Goal: Communication & Community: Answer question/provide support

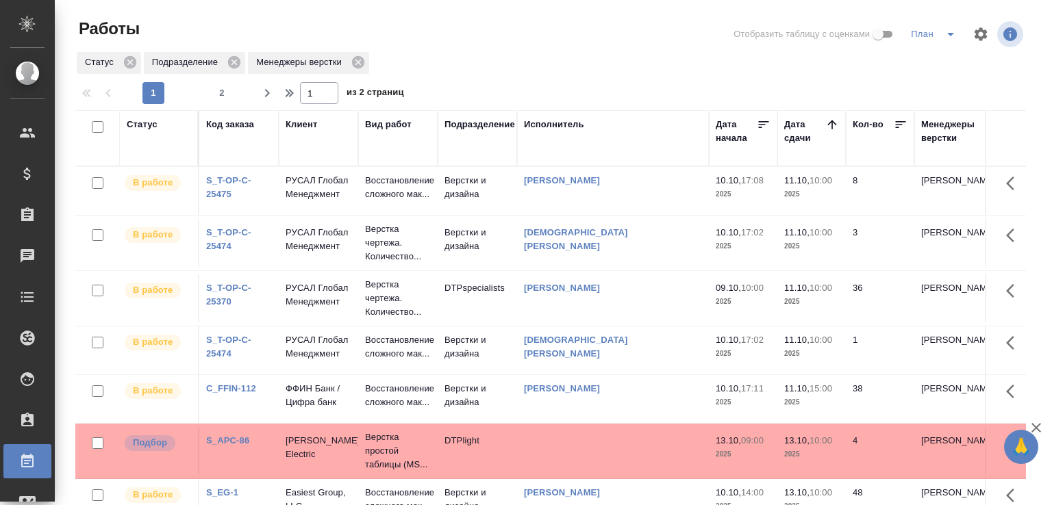
scroll to position [105, 0]
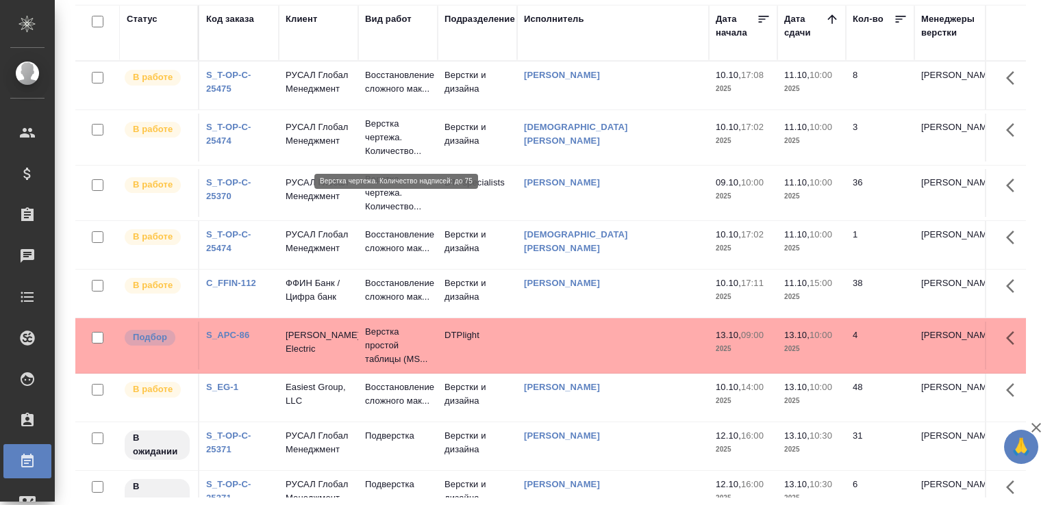
click at [408, 158] on p "Верстка чертежа. Количество..." at bounding box center [398, 137] width 66 height 41
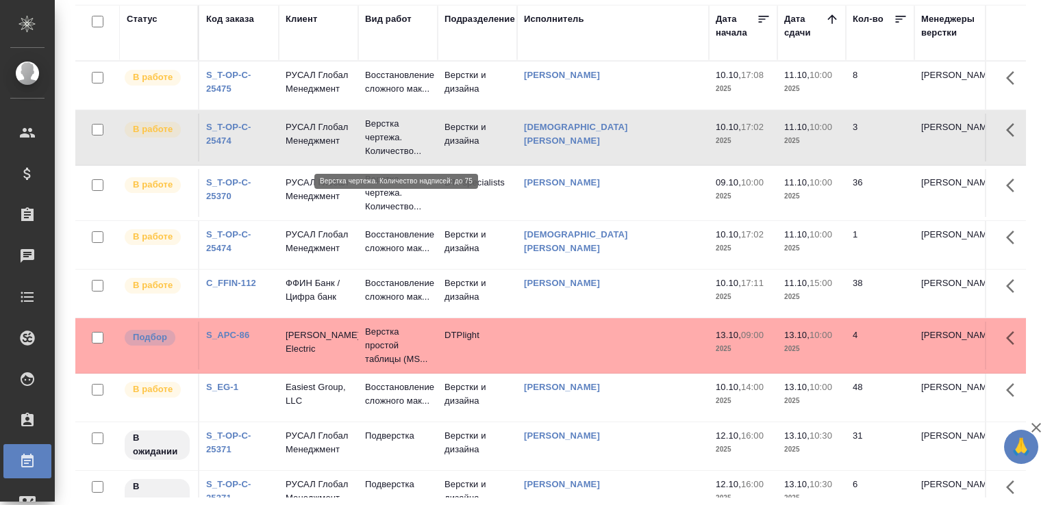
click at [408, 158] on p "Верстка чертежа. Количество..." at bounding box center [398, 137] width 66 height 41
click at [229, 93] on link "S_T-OP-C-25475" at bounding box center [228, 82] width 45 height 24
click at [227, 199] on link "S_T-OP-C-25370" at bounding box center [228, 189] width 45 height 24
click at [440, 314] on td "Верстки и дизайна" at bounding box center [477, 294] width 79 height 48
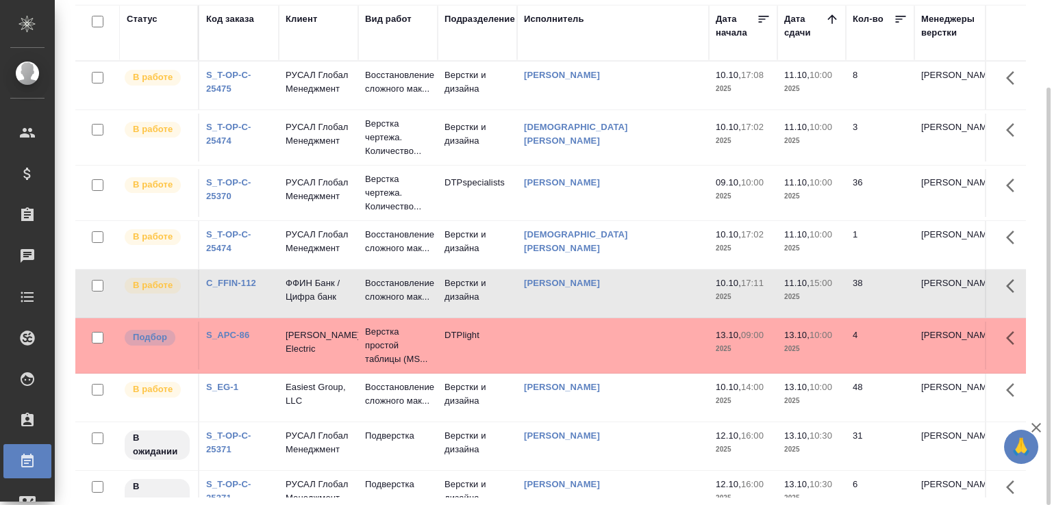
scroll to position [0, 0]
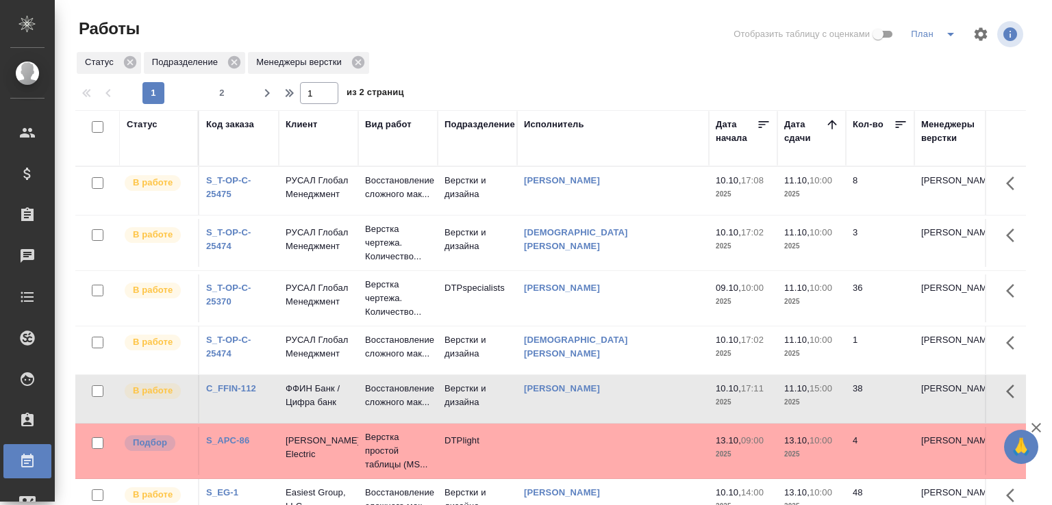
click at [947, 36] on icon "split button" at bounding box center [950, 34] width 7 height 3
click at [921, 86] on li "В ожидании" at bounding box center [925, 84] width 76 height 22
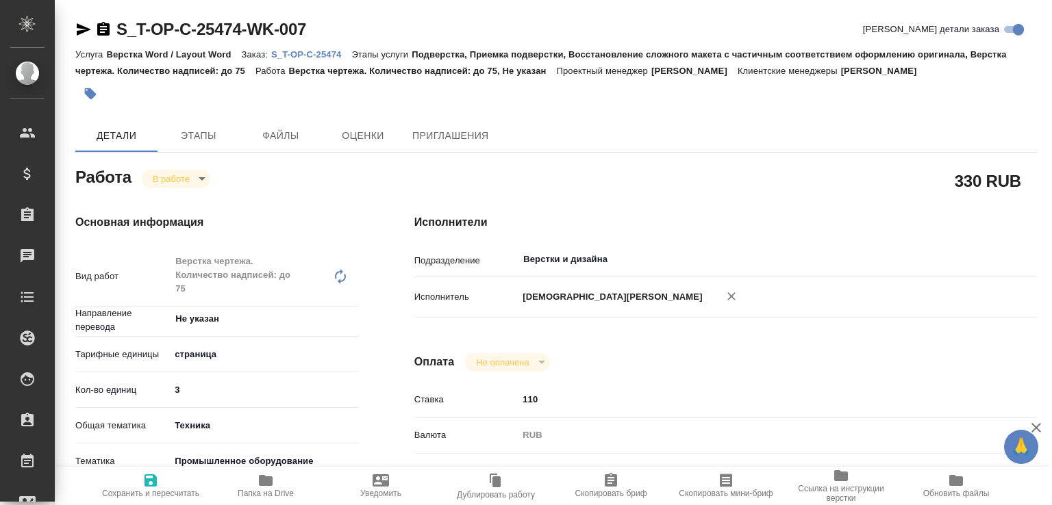
click at [274, 490] on span "Папка на Drive" at bounding box center [266, 494] width 56 height 10
click at [344, 58] on p "S_T-OP-C-25474" at bounding box center [311, 54] width 80 height 10
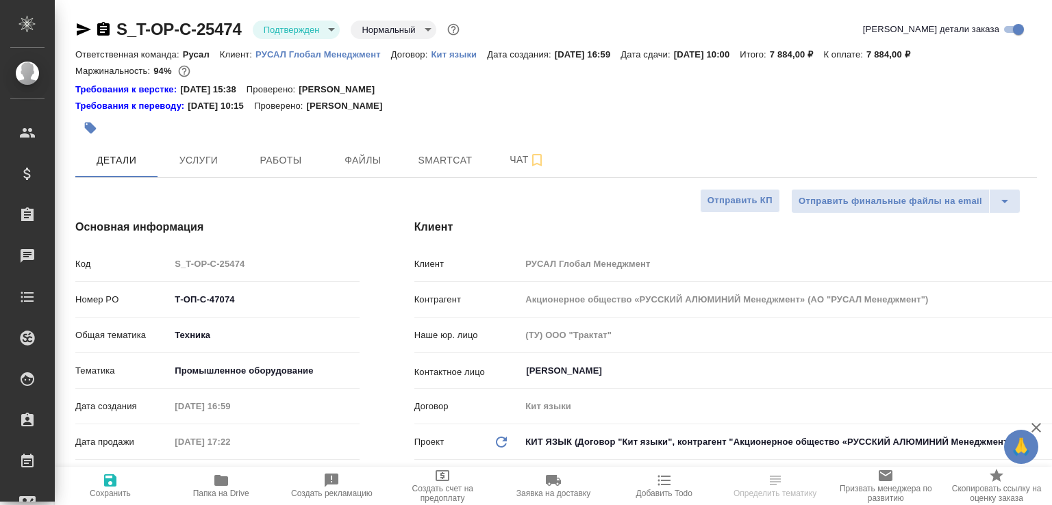
select select "RU"
click at [512, 151] on span "Чат" at bounding box center [527, 159] width 66 height 17
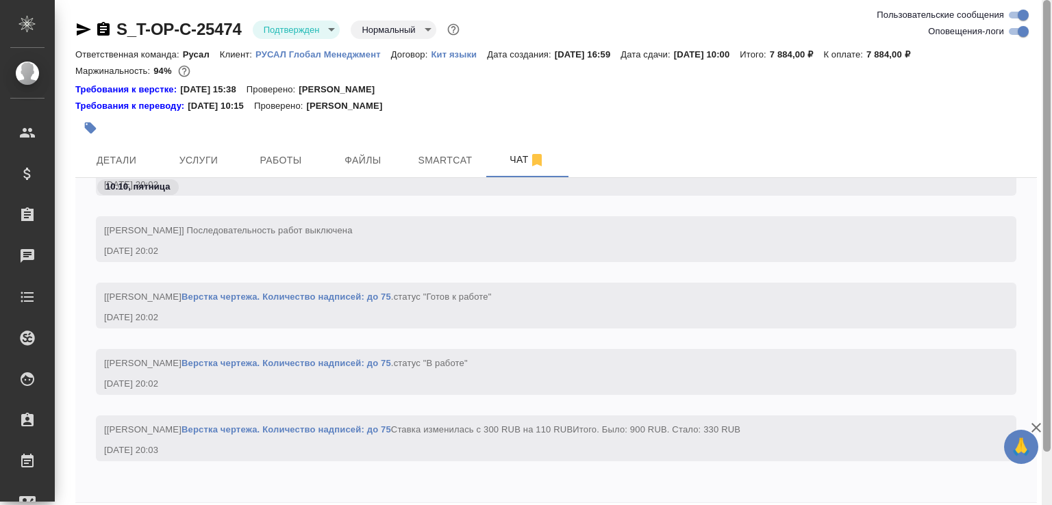
scroll to position [60, 0]
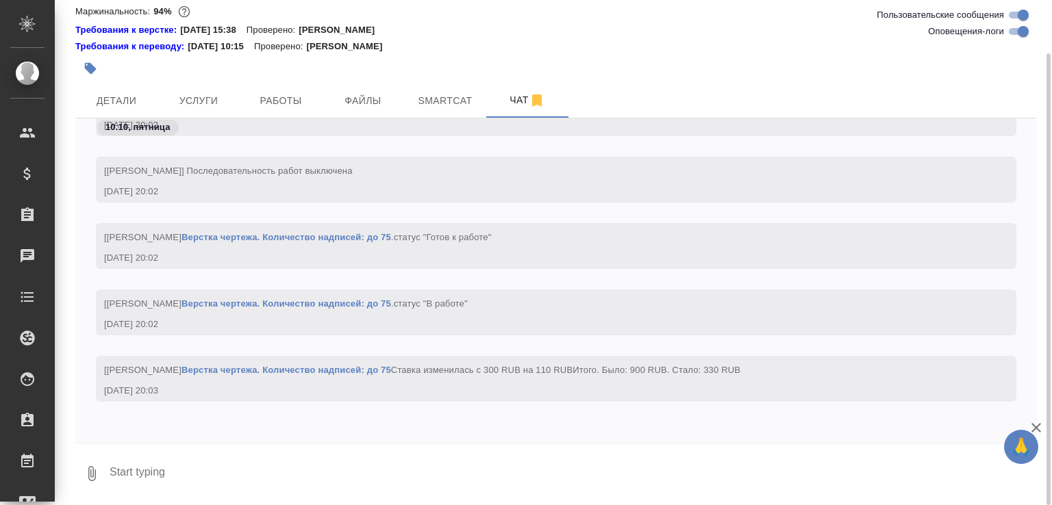
click at [482, 477] on textarea at bounding box center [572, 474] width 929 height 47
paste textarea "[URL][DOMAIN_NAME]"
click at [345, 473] on textarea "заберите, пожалуйста, [DATE] из этой папки [URL][DOMAIN_NAME]" at bounding box center [561, 474] width 906 height 47
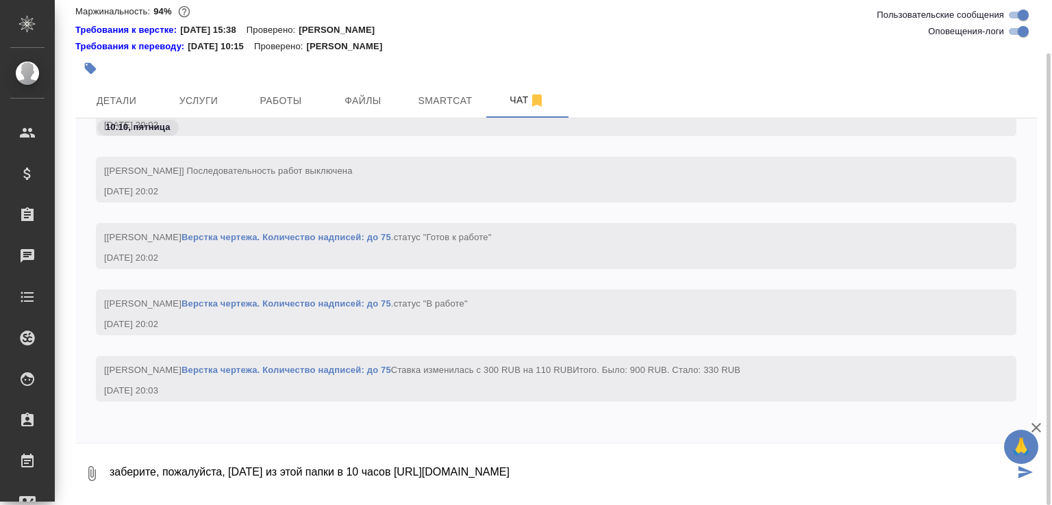
drag, startPoint x: 407, startPoint y: 475, endPoint x: 106, endPoint y: 484, distance: 300.8
click at [106, 484] on div "0 заберите, пожалуйста, [DATE] из этой папки в 10 часов [URL][DOMAIN_NAME]" at bounding box center [556, 474] width 962 height 47
click at [637, 472] on textarea "заберите, пожалуйста, завтра из этой папки в 10 часов https://drive.awatera.com…" at bounding box center [561, 474] width 906 height 47
type textarea "заберите, пожалуйста, завтра из этой папки в 10 часов https://drive.awatera.com…"
click at [1019, 477] on icon "submit" at bounding box center [1025, 472] width 14 height 12
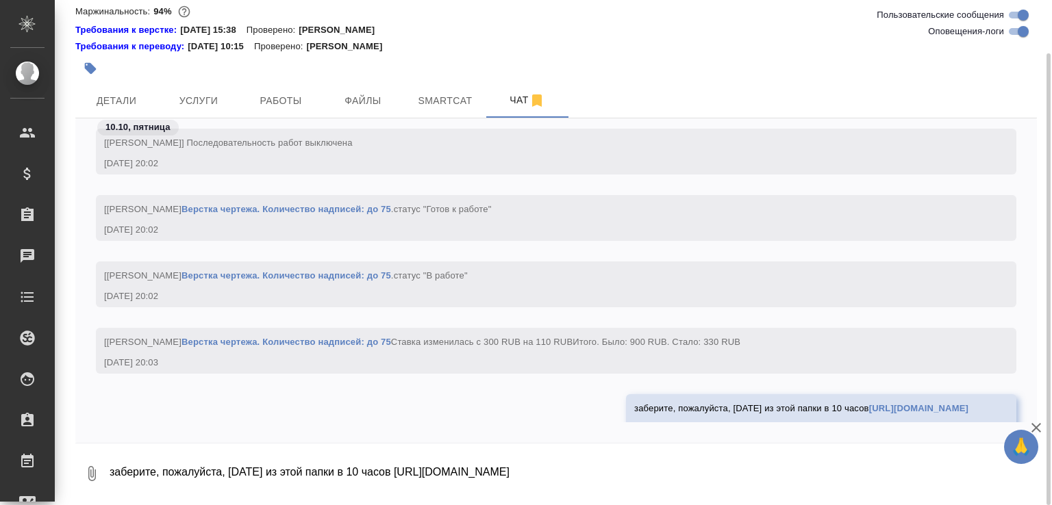
scroll to position [5342, 0]
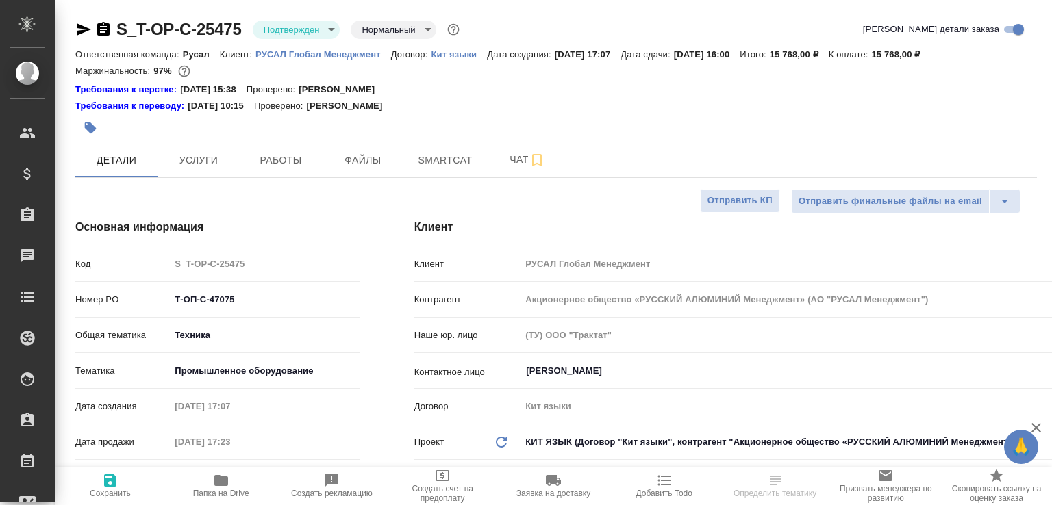
select select "RU"
click at [510, 175] on button "Чат" at bounding box center [527, 160] width 82 height 34
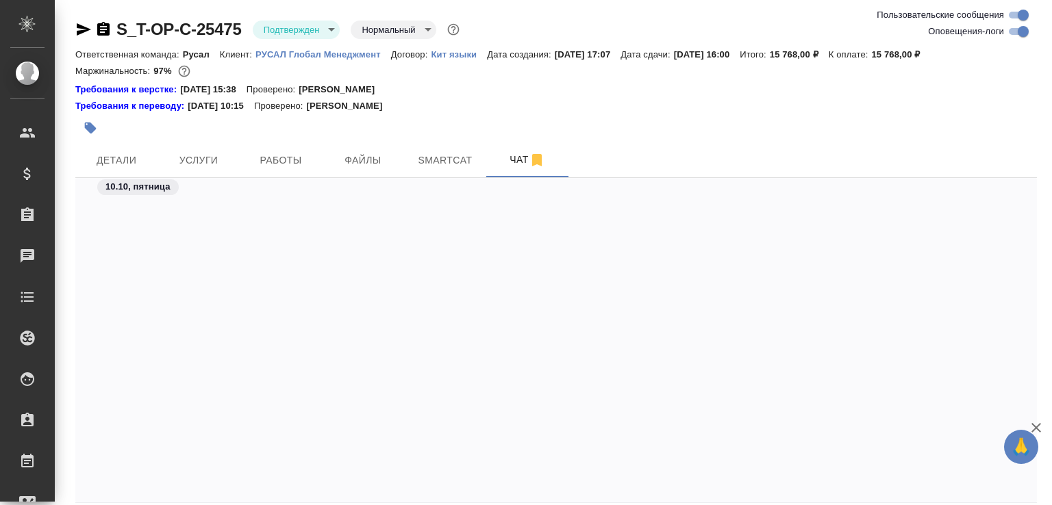
scroll to position [3504, 0]
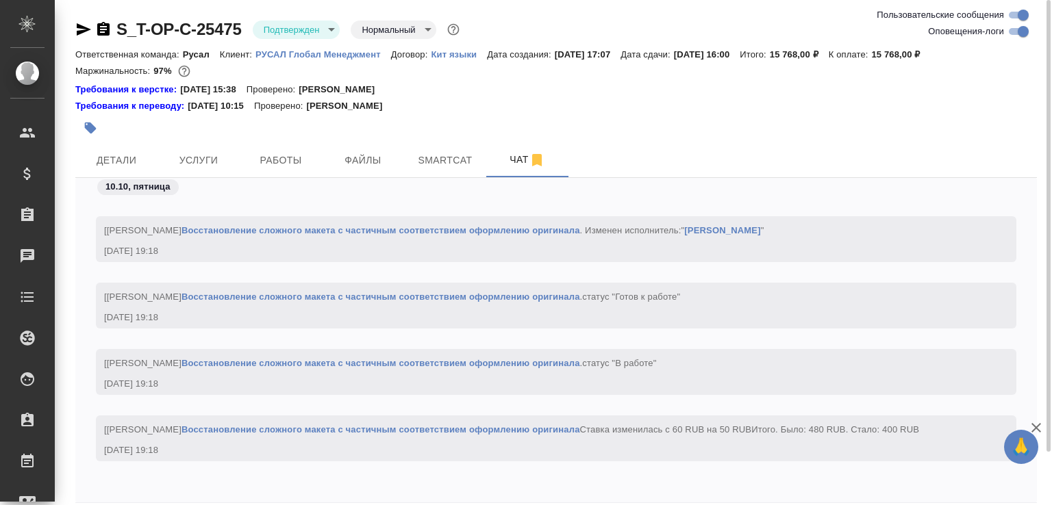
click at [326, 425] on link "Восстановление сложного макета с частичным соответствием оформлению оригинала" at bounding box center [380, 430] width 399 height 10
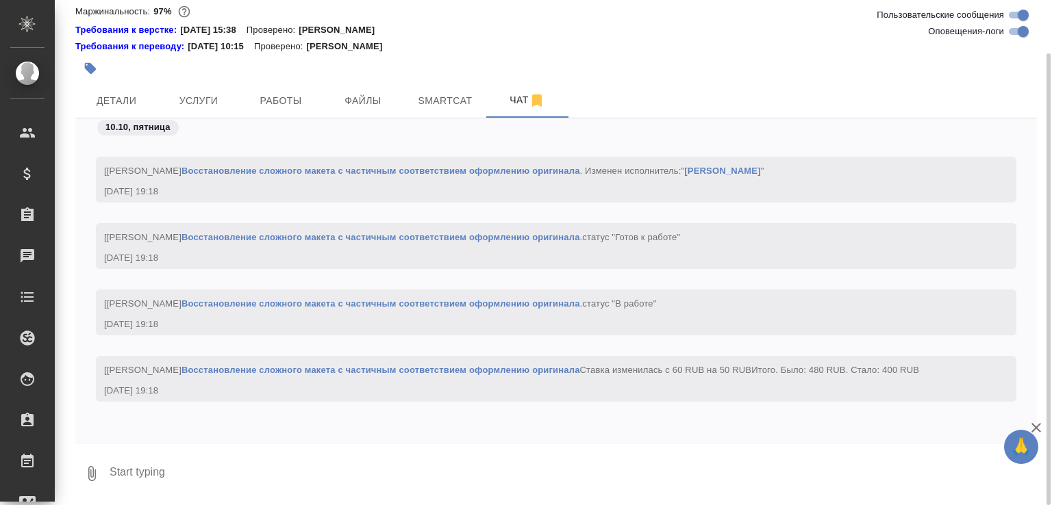
click at [275, 475] on textarea at bounding box center [572, 474] width 929 height 47
paste textarea "заберите, пожалуйста, завтра из этой папки в 10 часов"
paste textarea "https://drive.awatera.com/f/10678308"
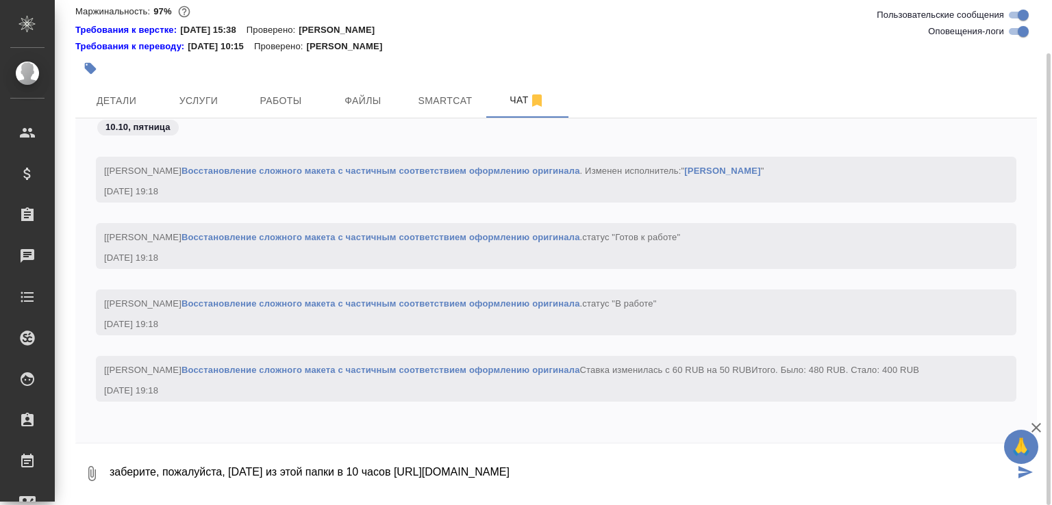
type textarea "заберите, пожалуйста, завтра из этой папки в 10 часов https://drive.awatera.com…"
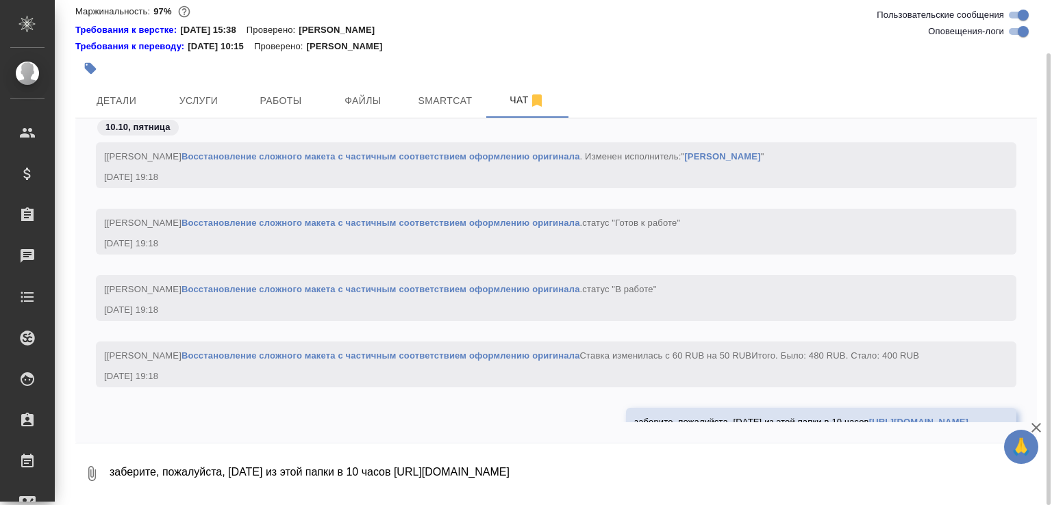
scroll to position [3570, 0]
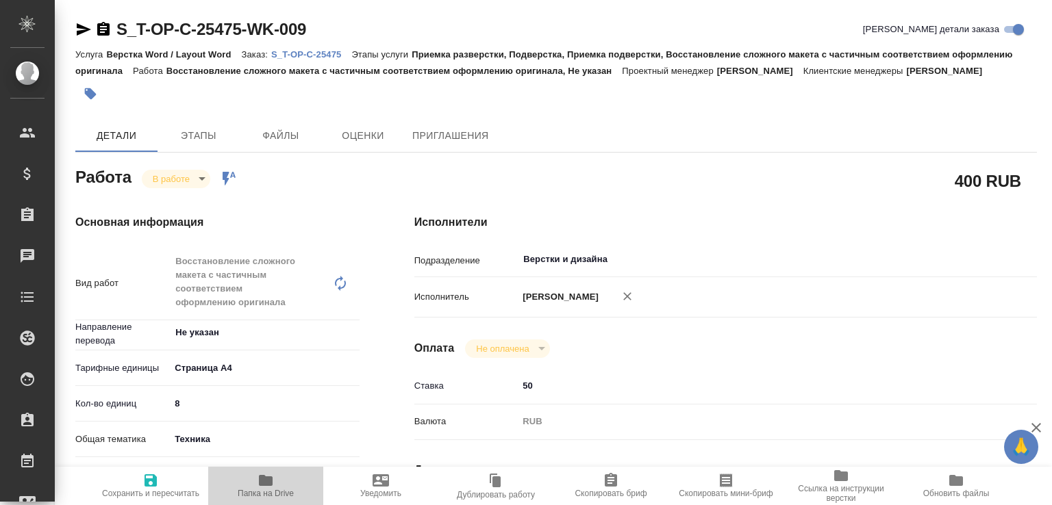
click at [258, 499] on button "Папка на Drive" at bounding box center [265, 486] width 115 height 38
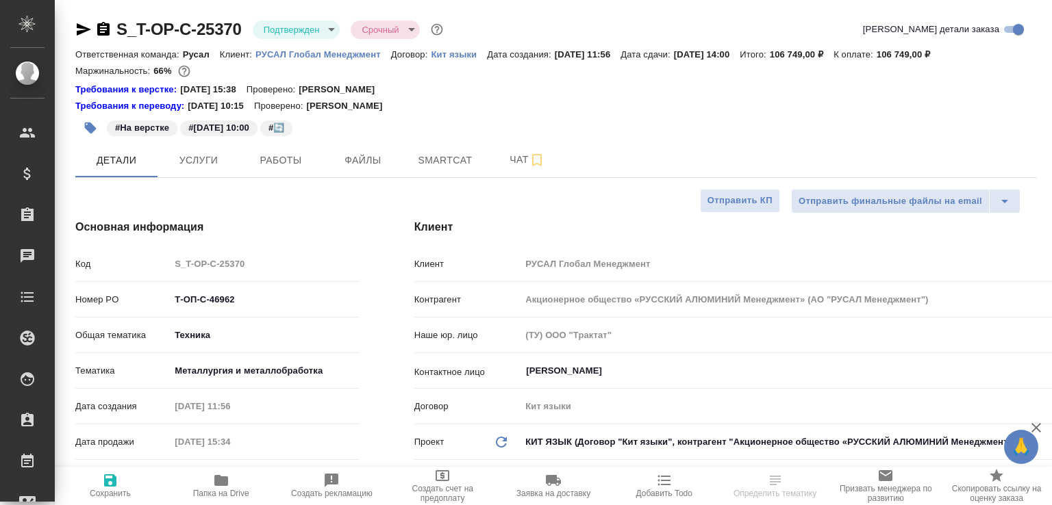
select select "RU"
click at [245, 489] on span "Папка на Drive" at bounding box center [221, 494] width 56 height 10
select select "RU"
type textarea "x"
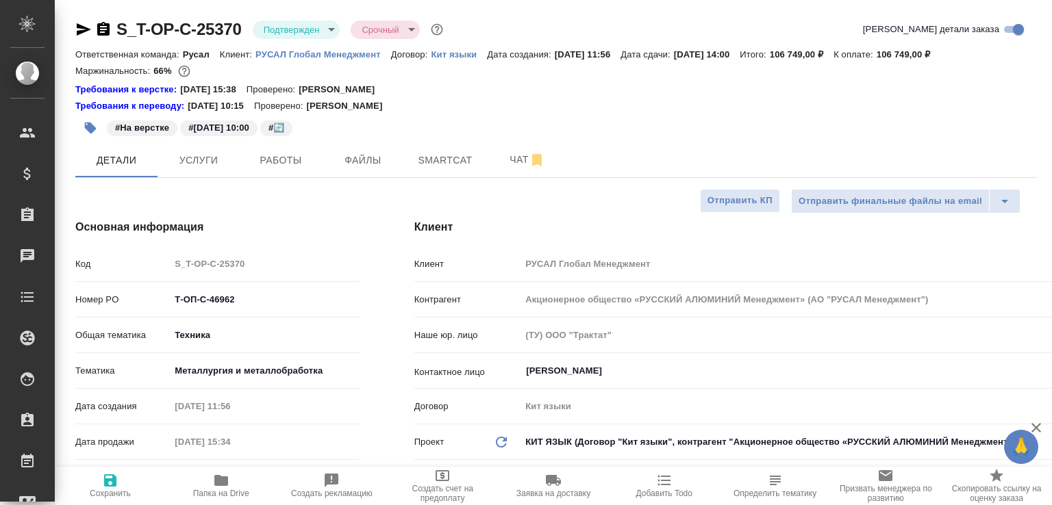
type textarea "x"
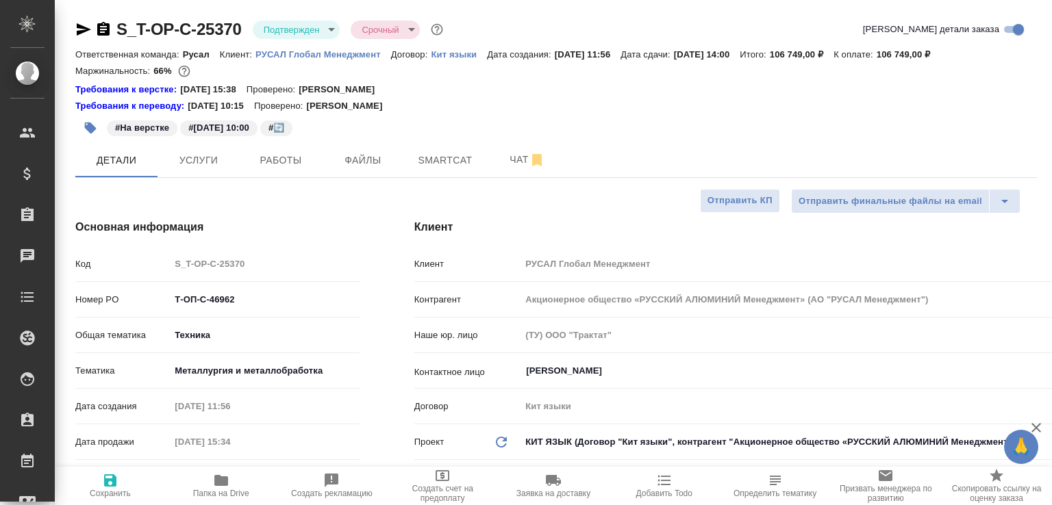
type textarea "x"
click at [263, 160] on span "Работы" at bounding box center [281, 160] width 66 height 17
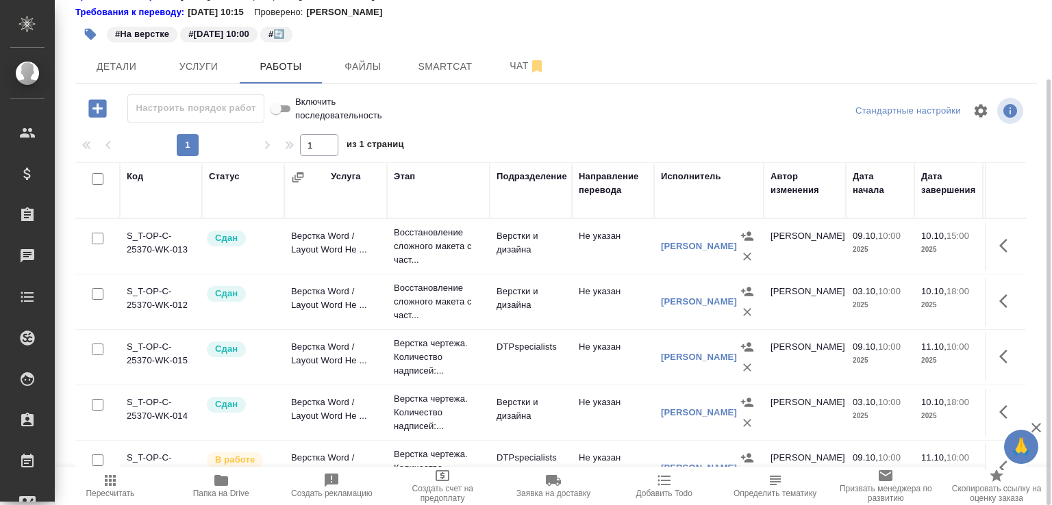
scroll to position [139, 0]
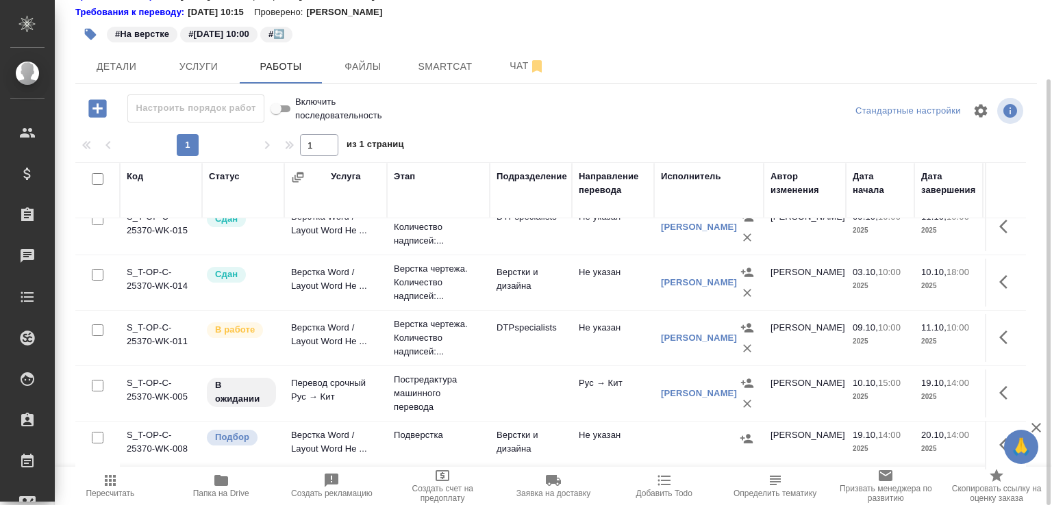
click at [326, 335] on td "Верстка Word / Layout Word Не ..." at bounding box center [335, 338] width 103 height 48
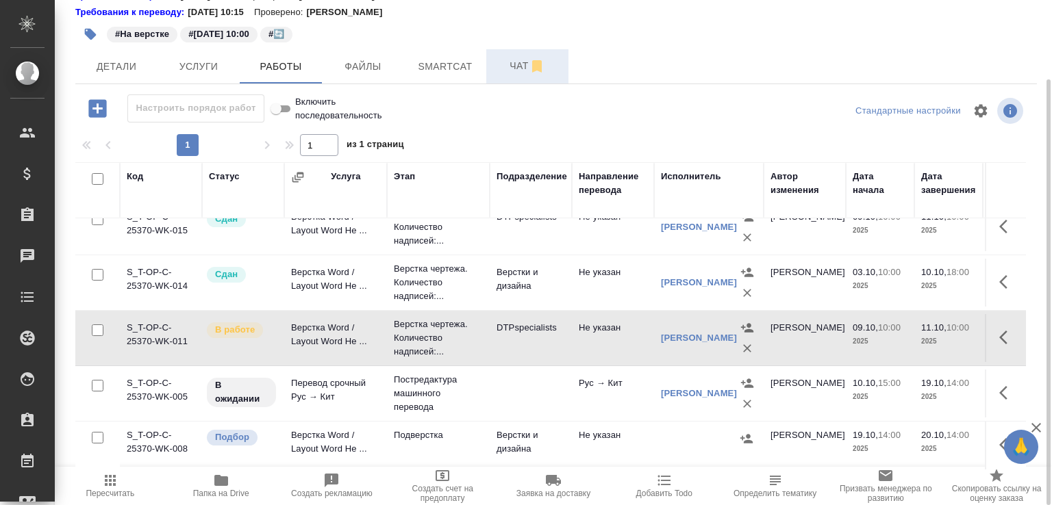
click at [510, 69] on span "Чат" at bounding box center [527, 66] width 66 height 17
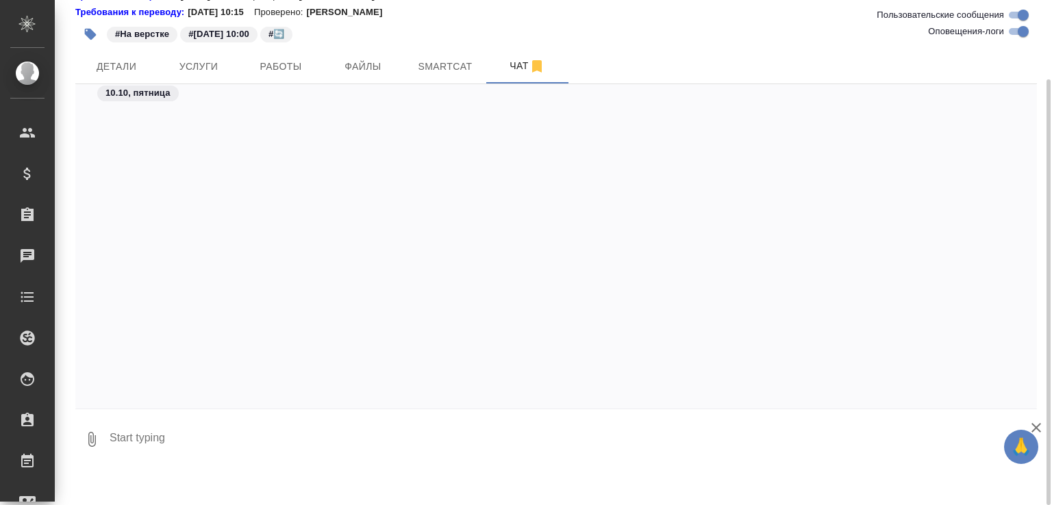
scroll to position [15875, 0]
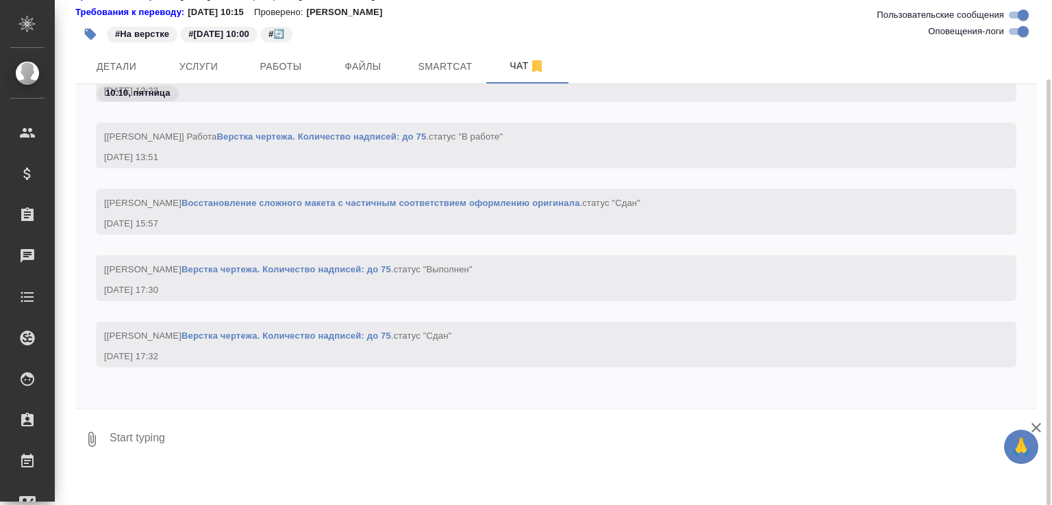
click at [217, 457] on textarea at bounding box center [572, 439] width 929 height 47
paste textarea "https://drive.awatera.com/f/10573526"
paste textarea "https://drive.awatera.com/f/10639923"
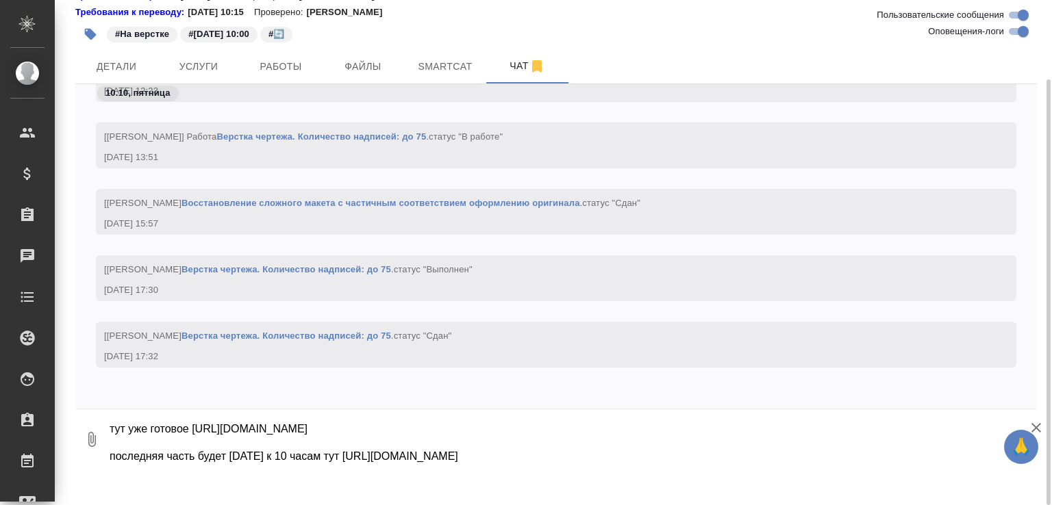
type textarea "тут уже готовое https://drive.awatera.com/f/10573526 последняя часть будет завт…"
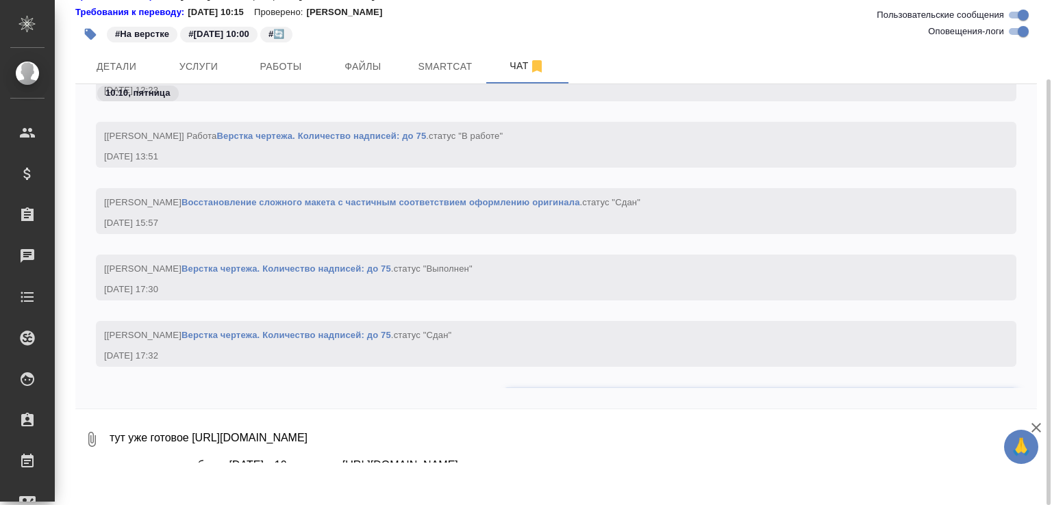
scroll to position [15969, 0]
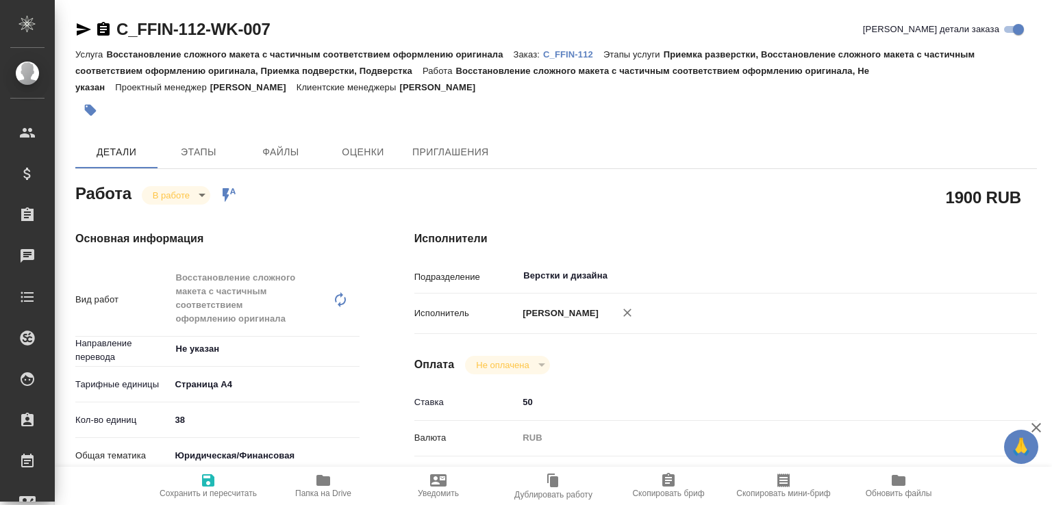
click at [299, 478] on span "Папка на Drive" at bounding box center [323, 486] width 99 height 26
click at [573, 48] on link "C_FFIN-112" at bounding box center [573, 54] width 60 height 12
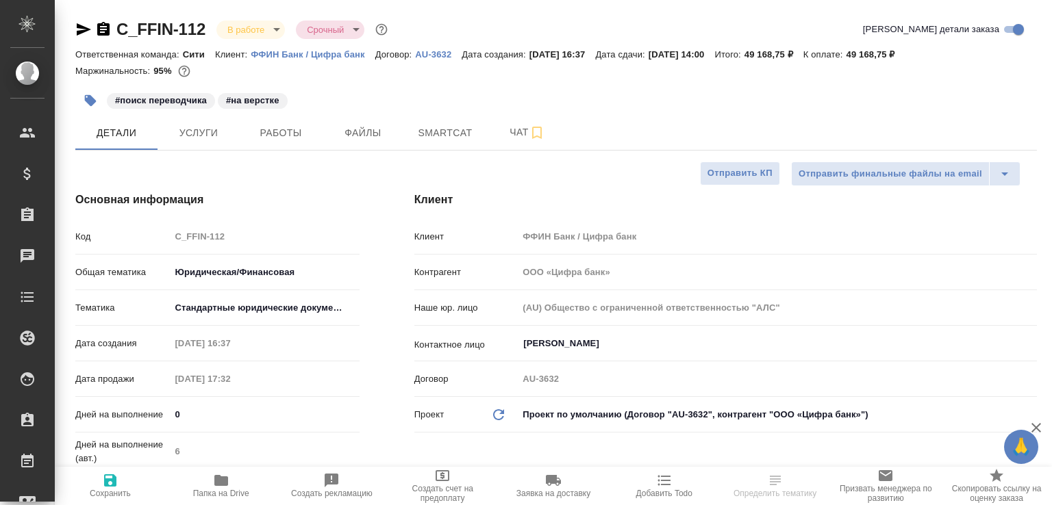
select select "RU"
click at [506, 138] on span "Чат" at bounding box center [527, 132] width 66 height 17
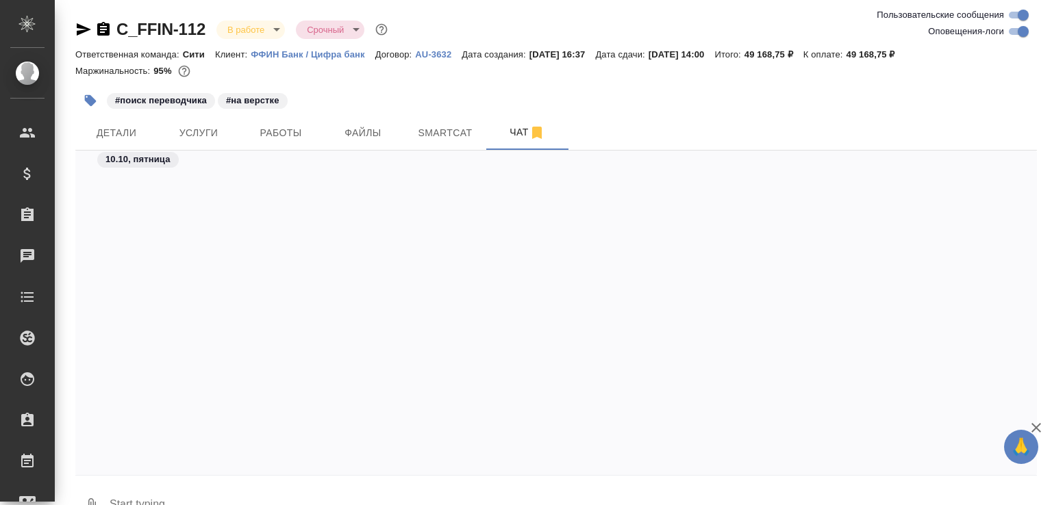
scroll to position [3899, 0]
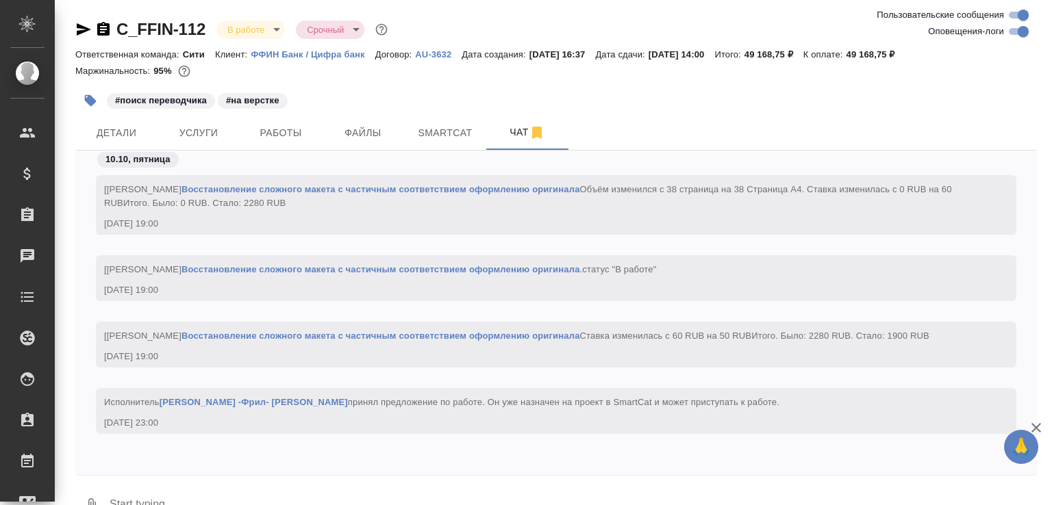
click at [211, 486] on textarea at bounding box center [572, 506] width 929 height 47
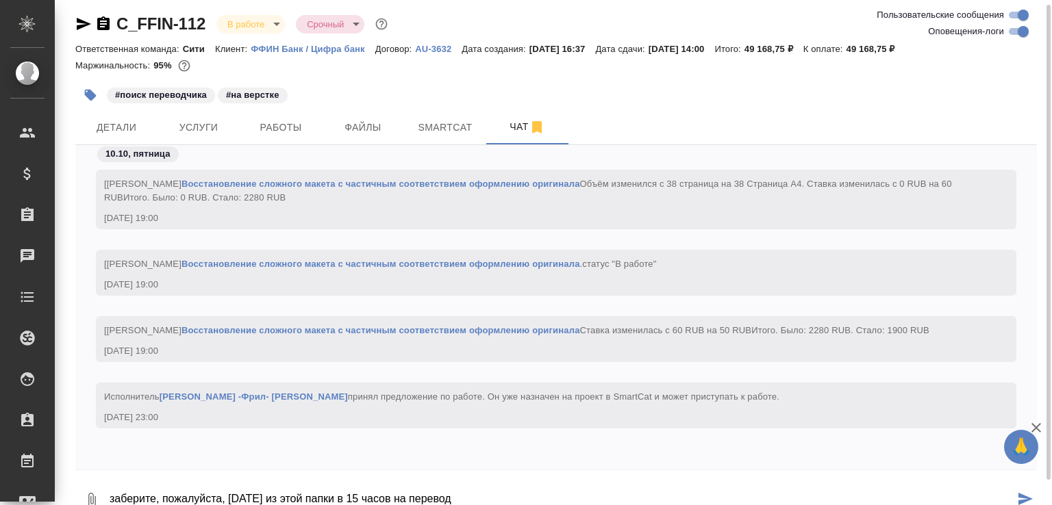
paste textarea "https://drive.awatera.com/f/10678374"
type textarea "заберите, пожалуйста, завтра из этой папки в 15 часов на перевод https://drive.…"
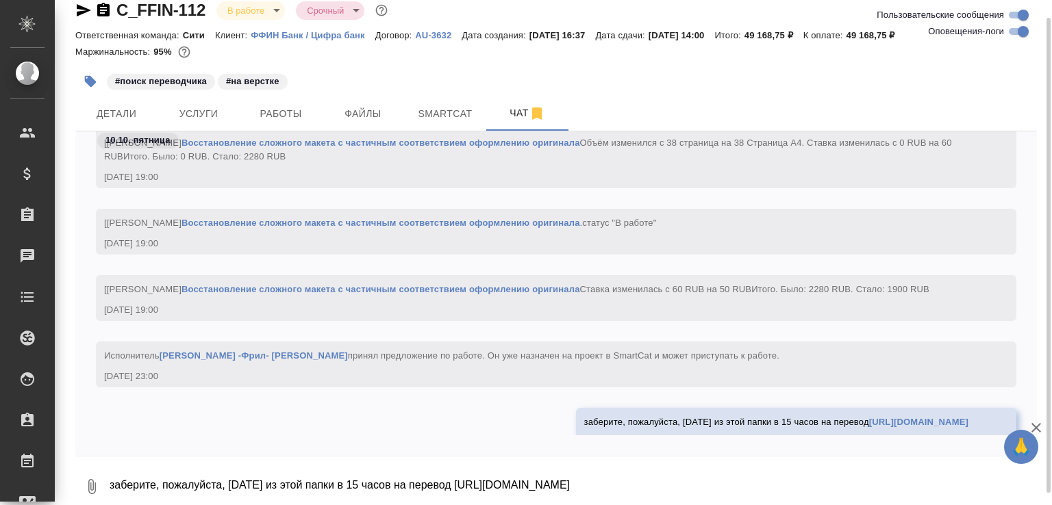
scroll to position [3966, 0]
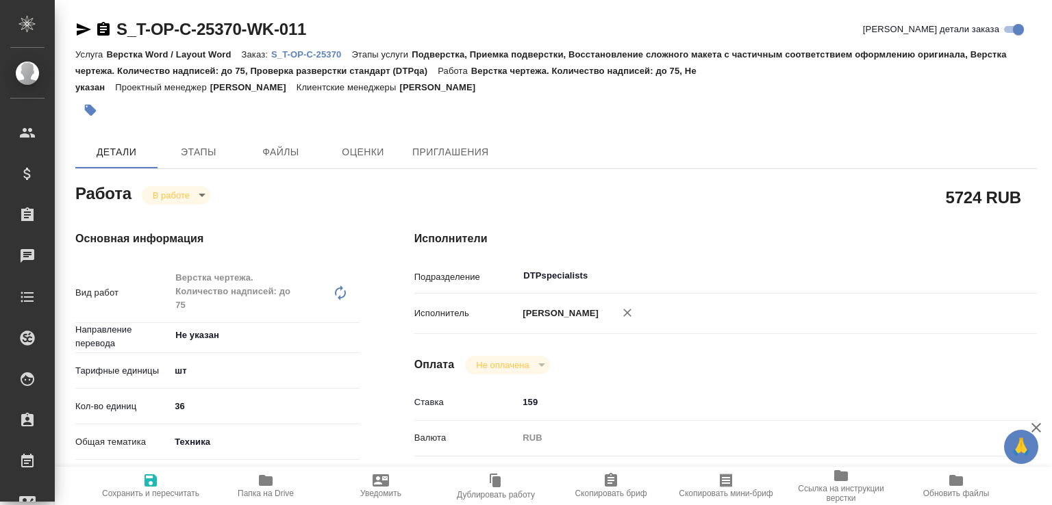
click at [260, 483] on icon "button" at bounding box center [266, 480] width 14 height 11
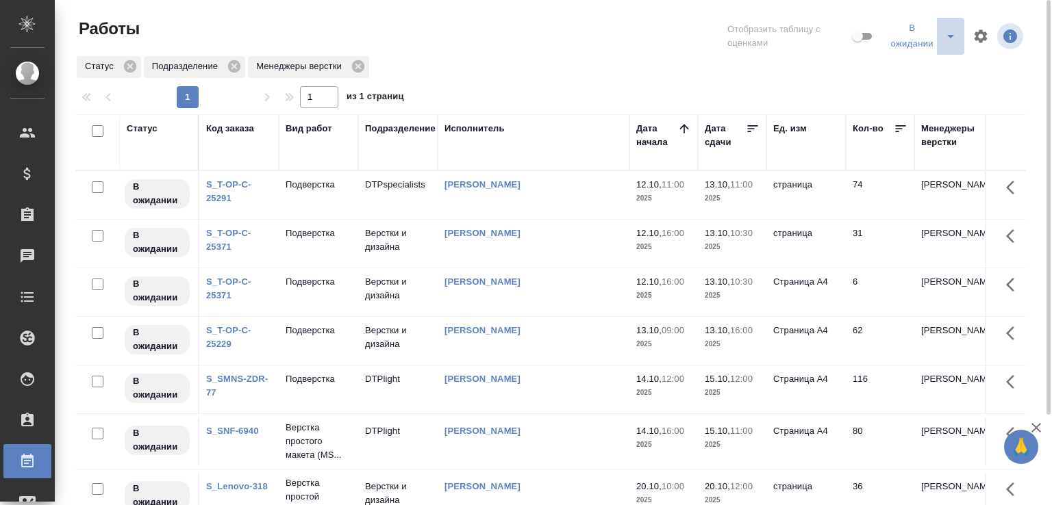
click at [953, 36] on icon "split button" at bounding box center [950, 36] width 7 height 3
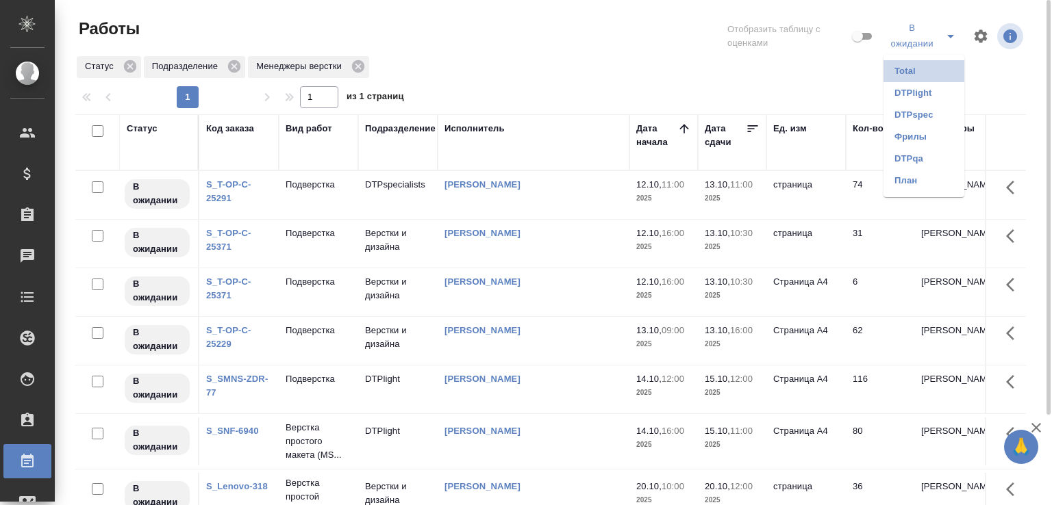
click at [921, 68] on li "Total" at bounding box center [923, 71] width 81 height 22
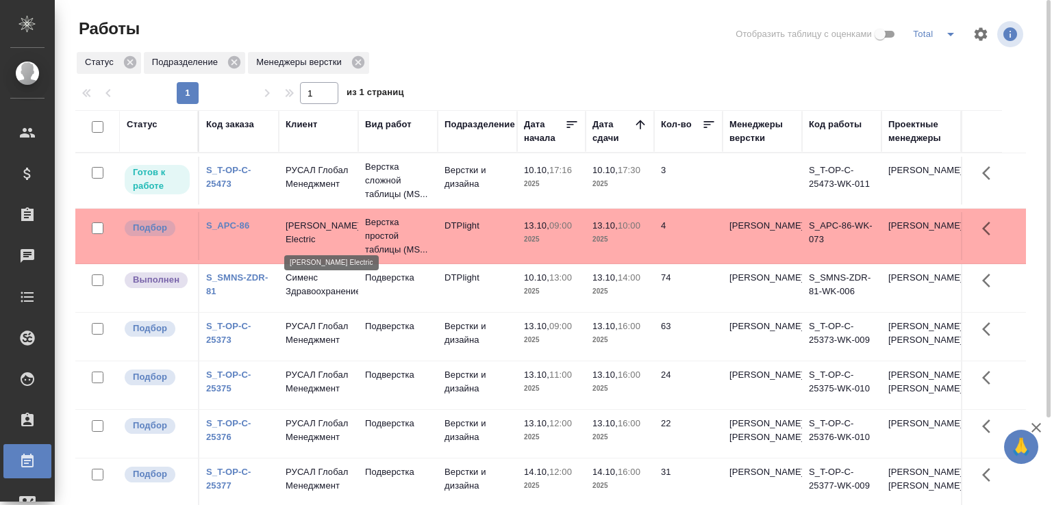
scroll to position [68, 0]
